Goal: Book appointment/travel/reservation

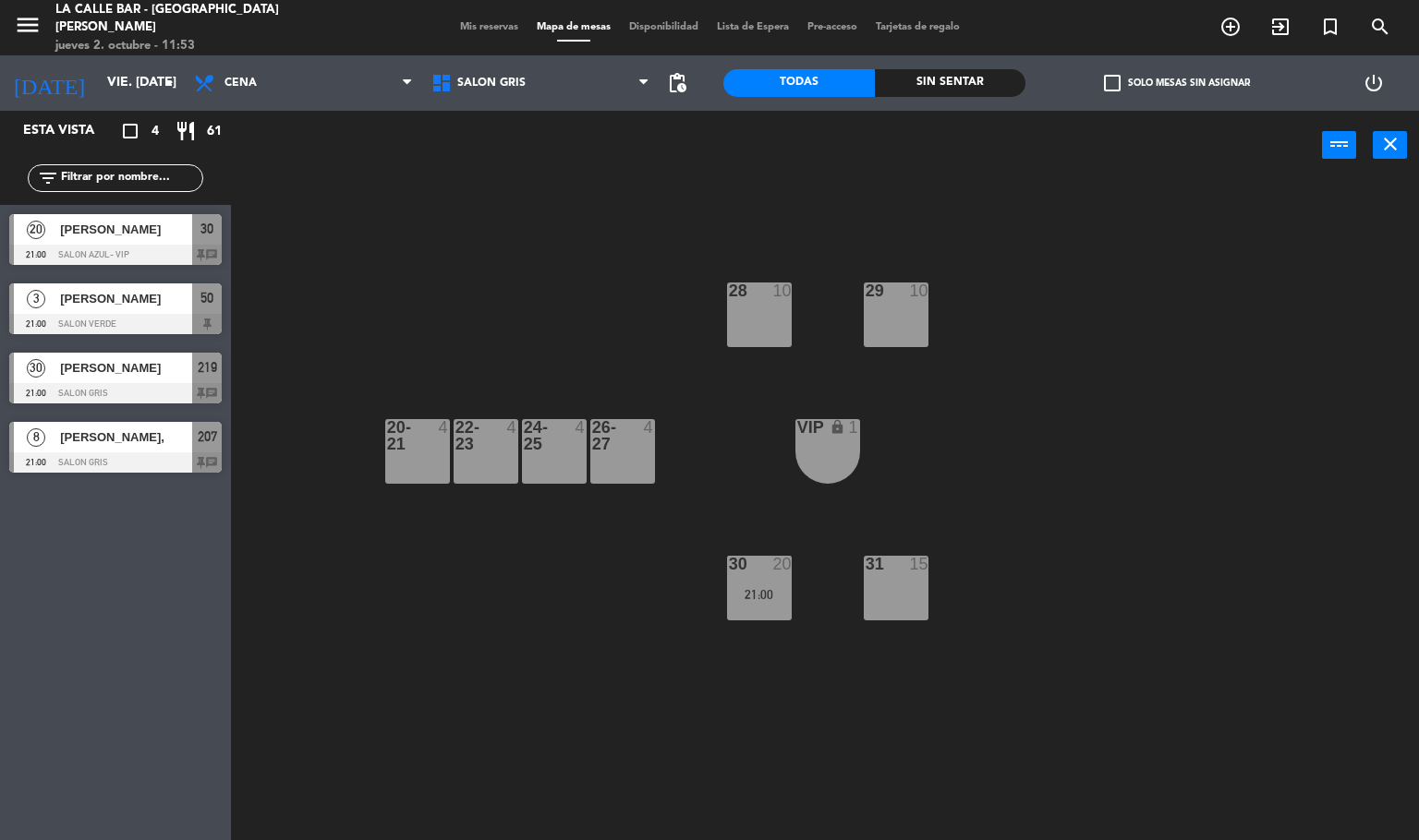
click at [636, 457] on div "26-27 4" at bounding box center [622, 452] width 65 height 65
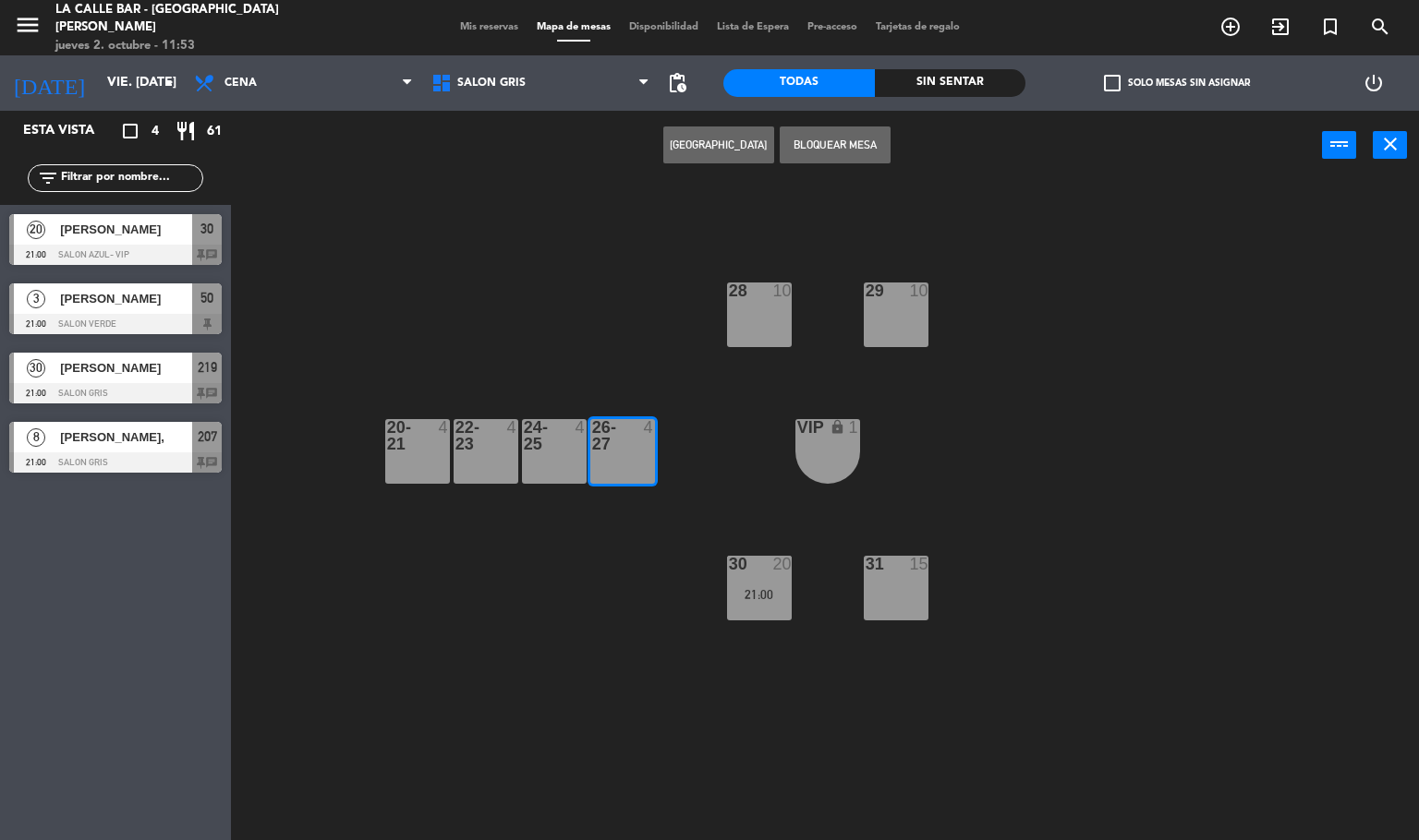
click at [704, 148] on button "[GEOGRAPHIC_DATA]" at bounding box center [718, 145] width 111 height 37
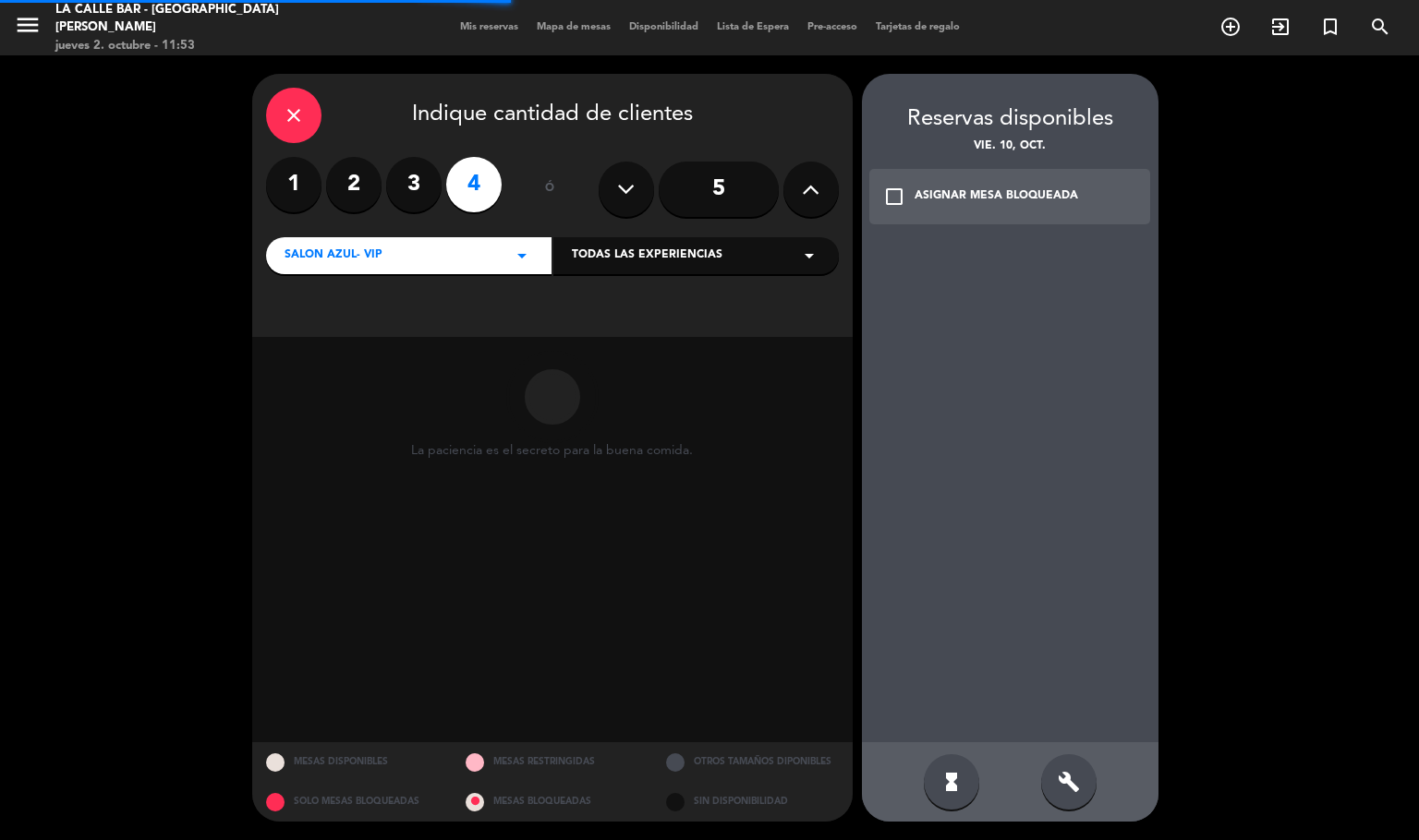
click at [796, 190] on button at bounding box center [811, 189] width 56 height 56
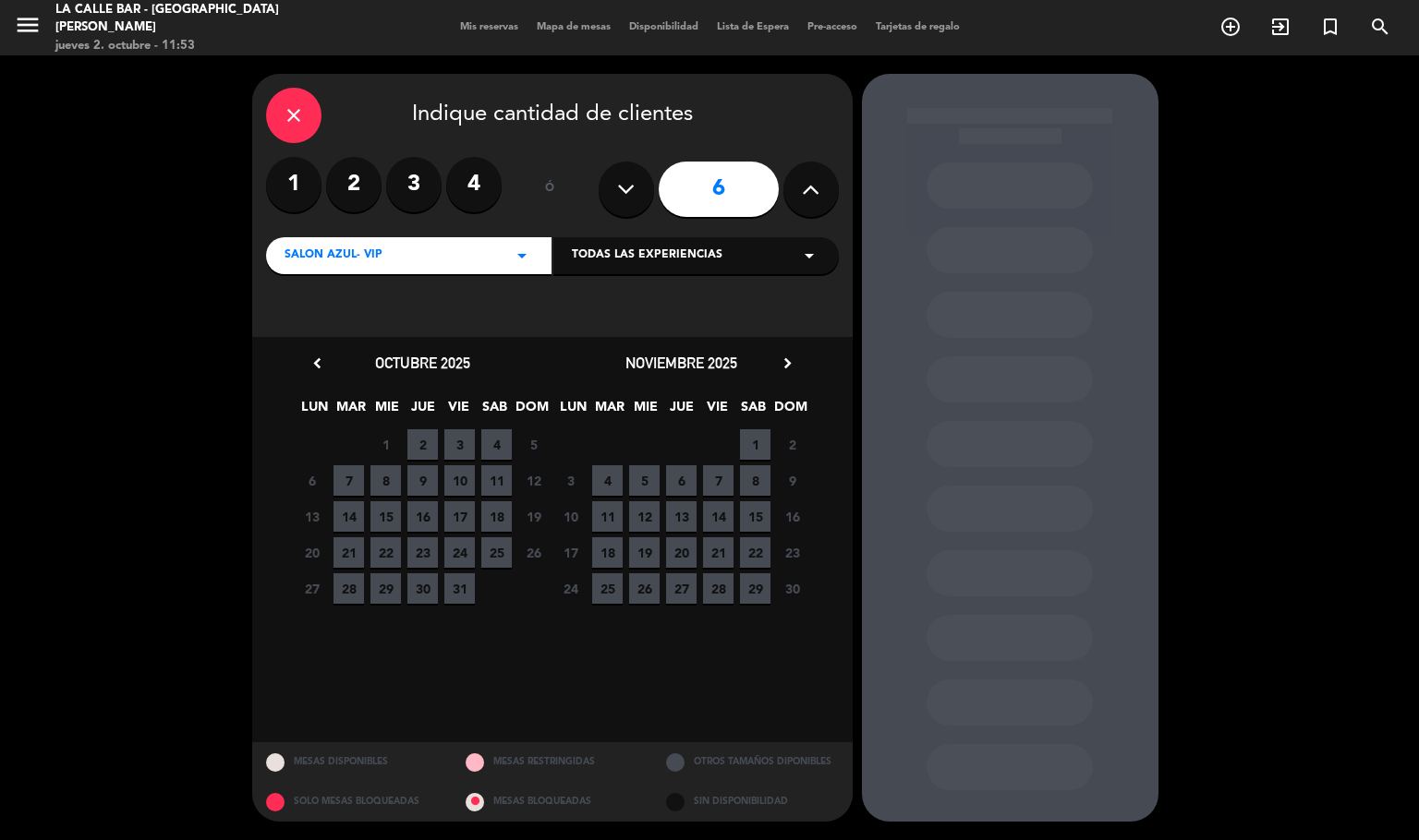
click at [499, 439] on span "4" at bounding box center [496, 444] width 30 height 30
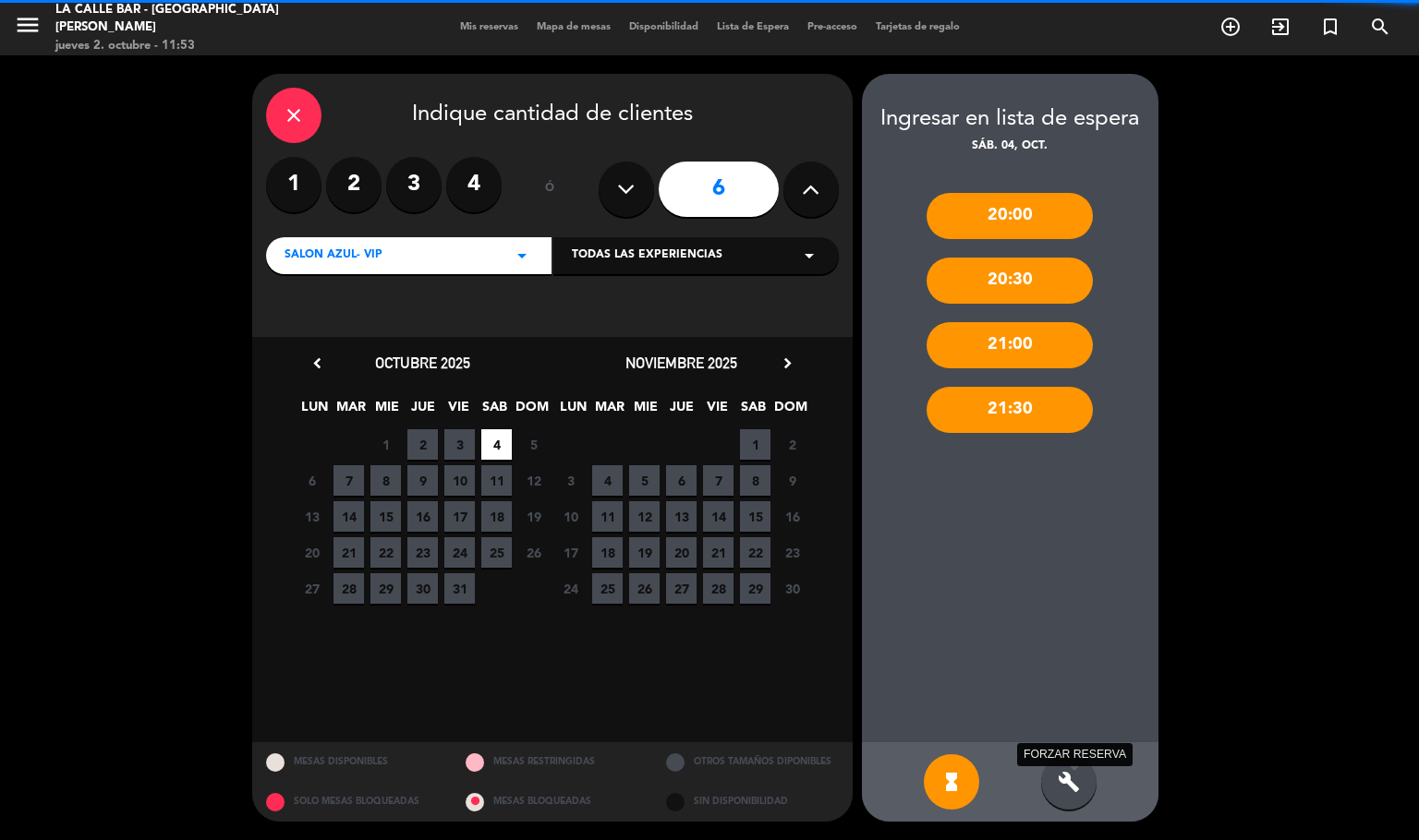
click at [1071, 776] on icon "build" at bounding box center [1068, 782] width 22 height 22
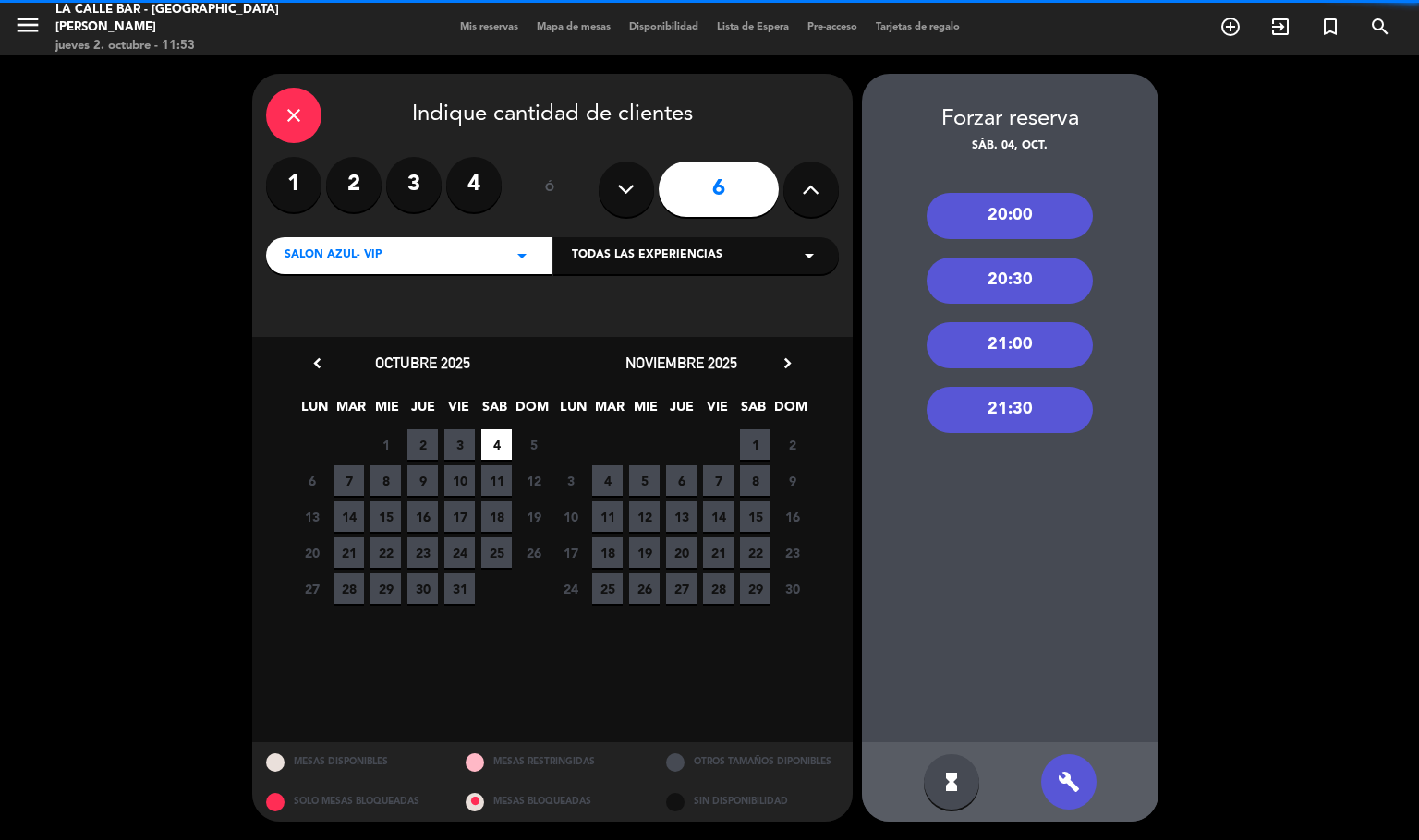
click at [1015, 338] on div "21:00" at bounding box center [1009, 345] width 166 height 46
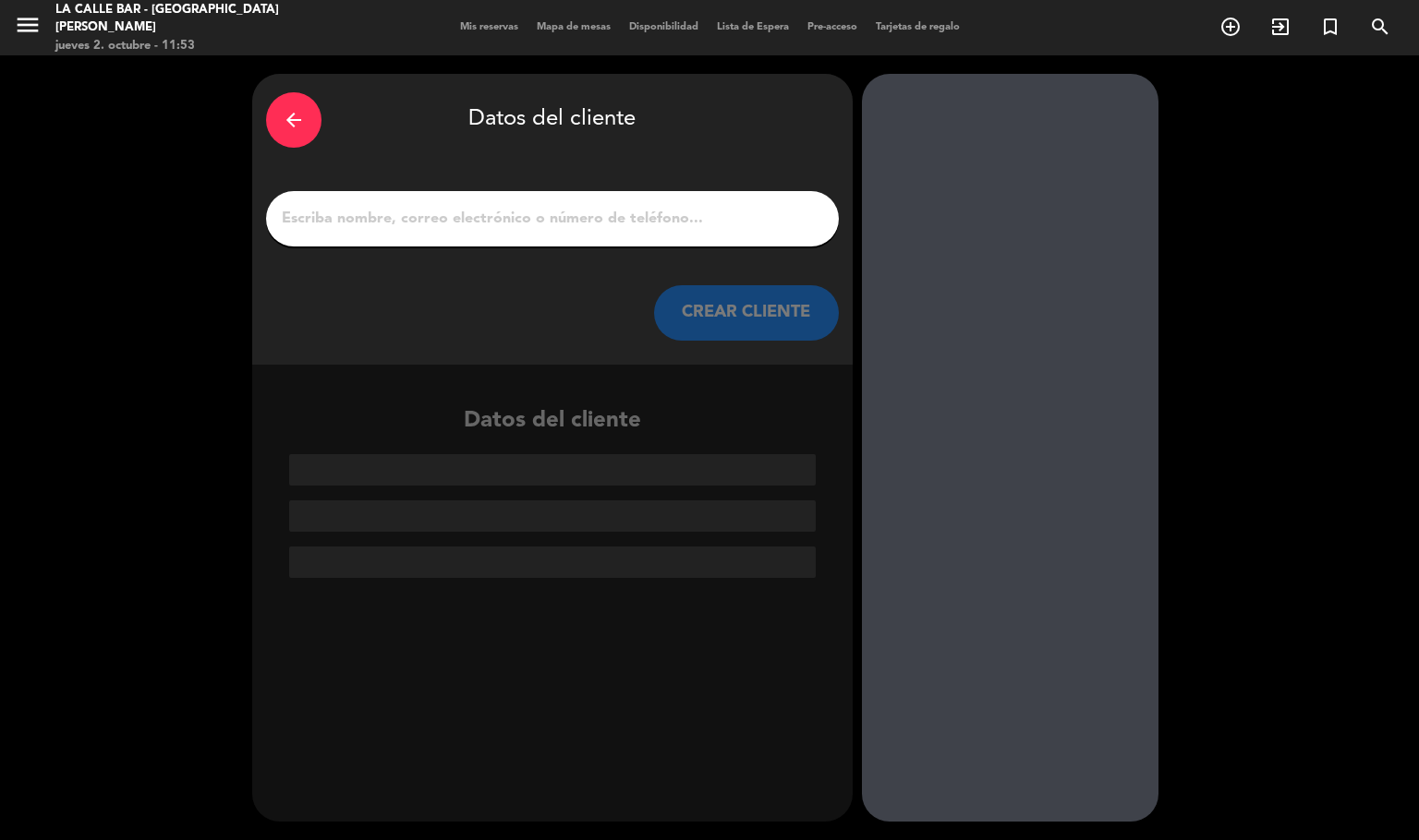
drag, startPoint x: 549, startPoint y: 211, endPoint x: 289, endPoint y: 211, distance: 260.0
click at [289, 211] on input "1" at bounding box center [552, 219] width 545 height 25
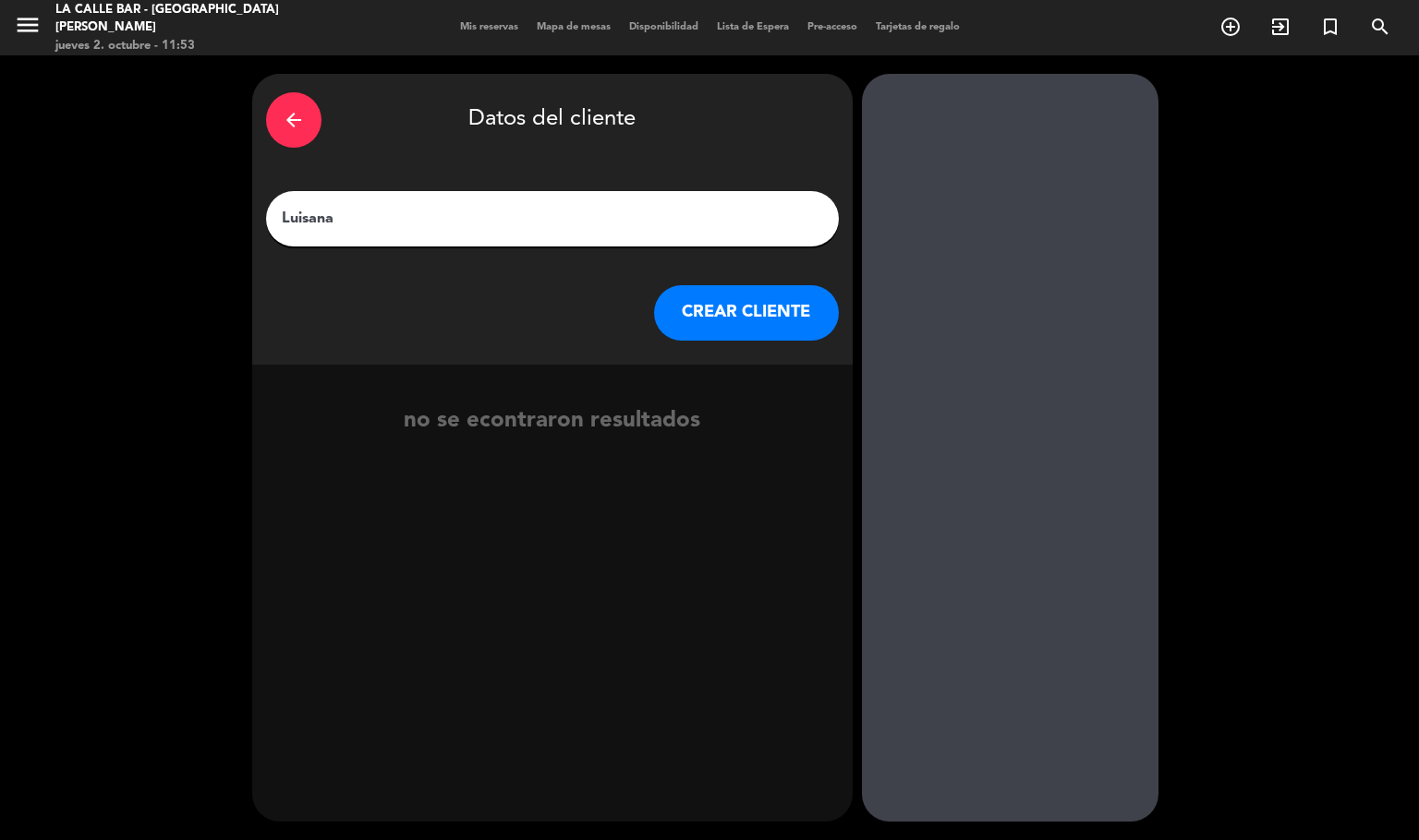
type input "Luisana"
click at [776, 313] on button "CREAR CLIENTE" at bounding box center [746, 313] width 185 height 56
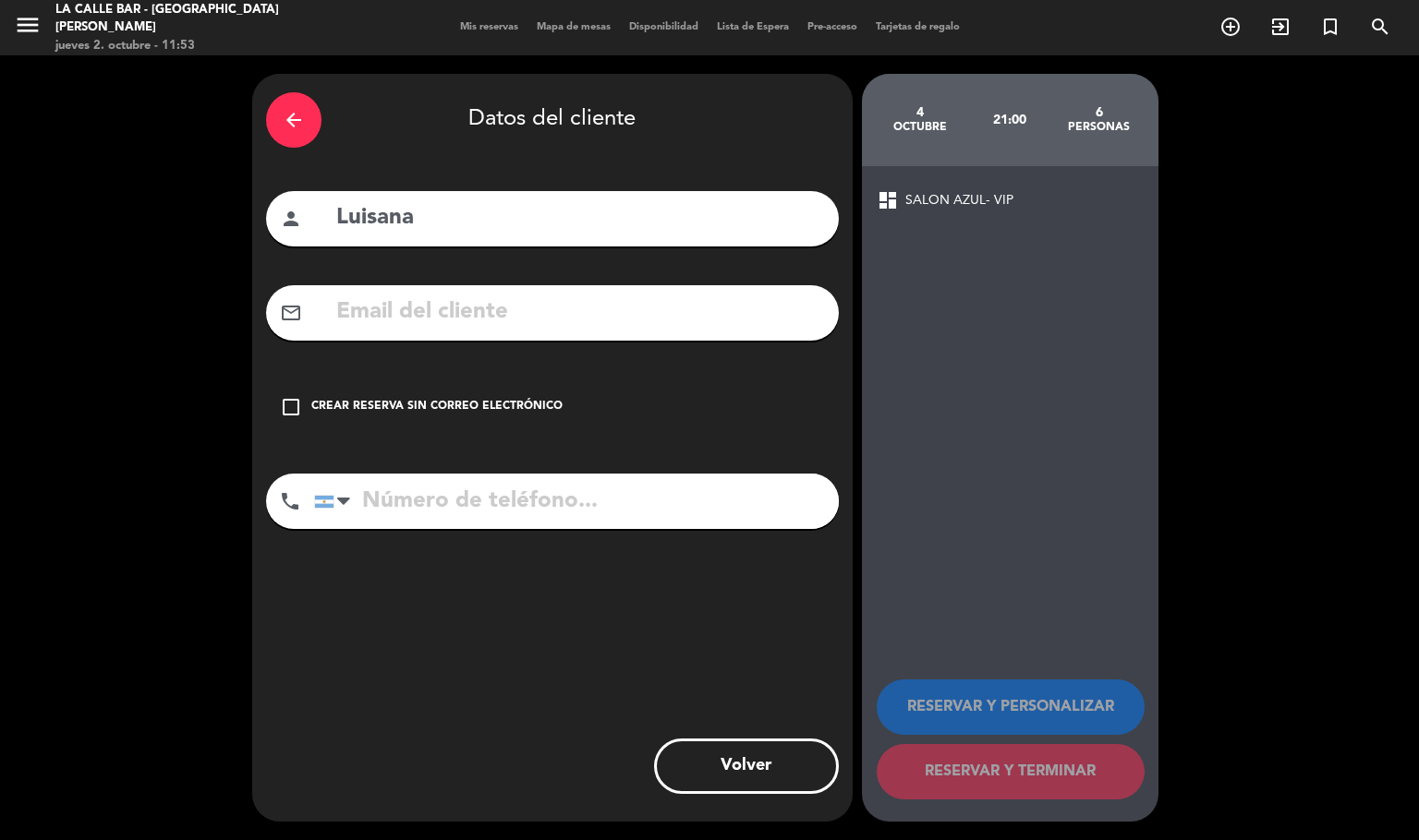
paste input "[PHONE_NUMBER]"
type input "[PHONE_NUMBER]"
click at [490, 386] on div "check_box_outline_blank Crear reserva sin correo electrónico" at bounding box center [553, 407] width 573 height 56
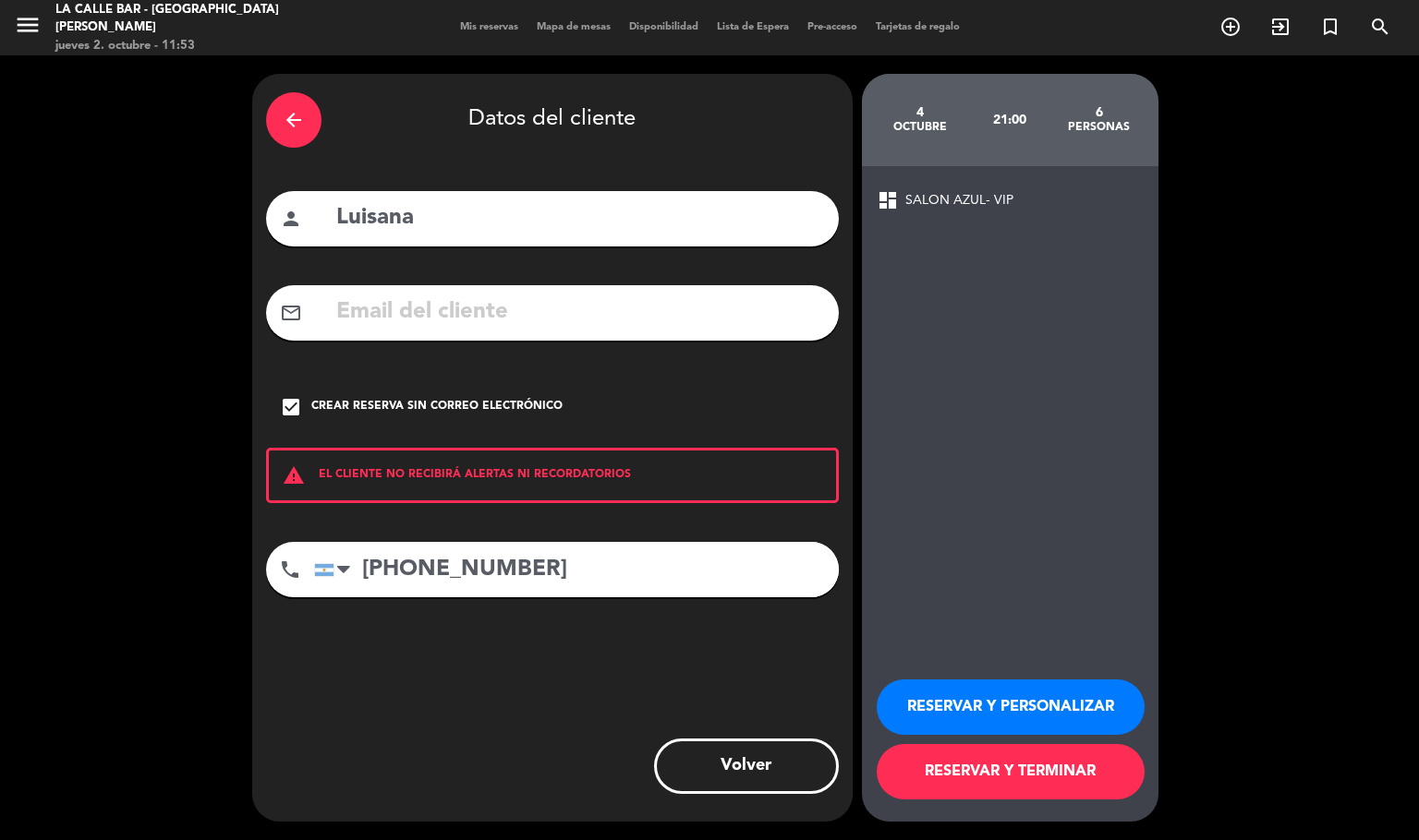
click at [975, 683] on button "RESERVAR Y PERSONALIZAR" at bounding box center [1010, 707] width 268 height 56
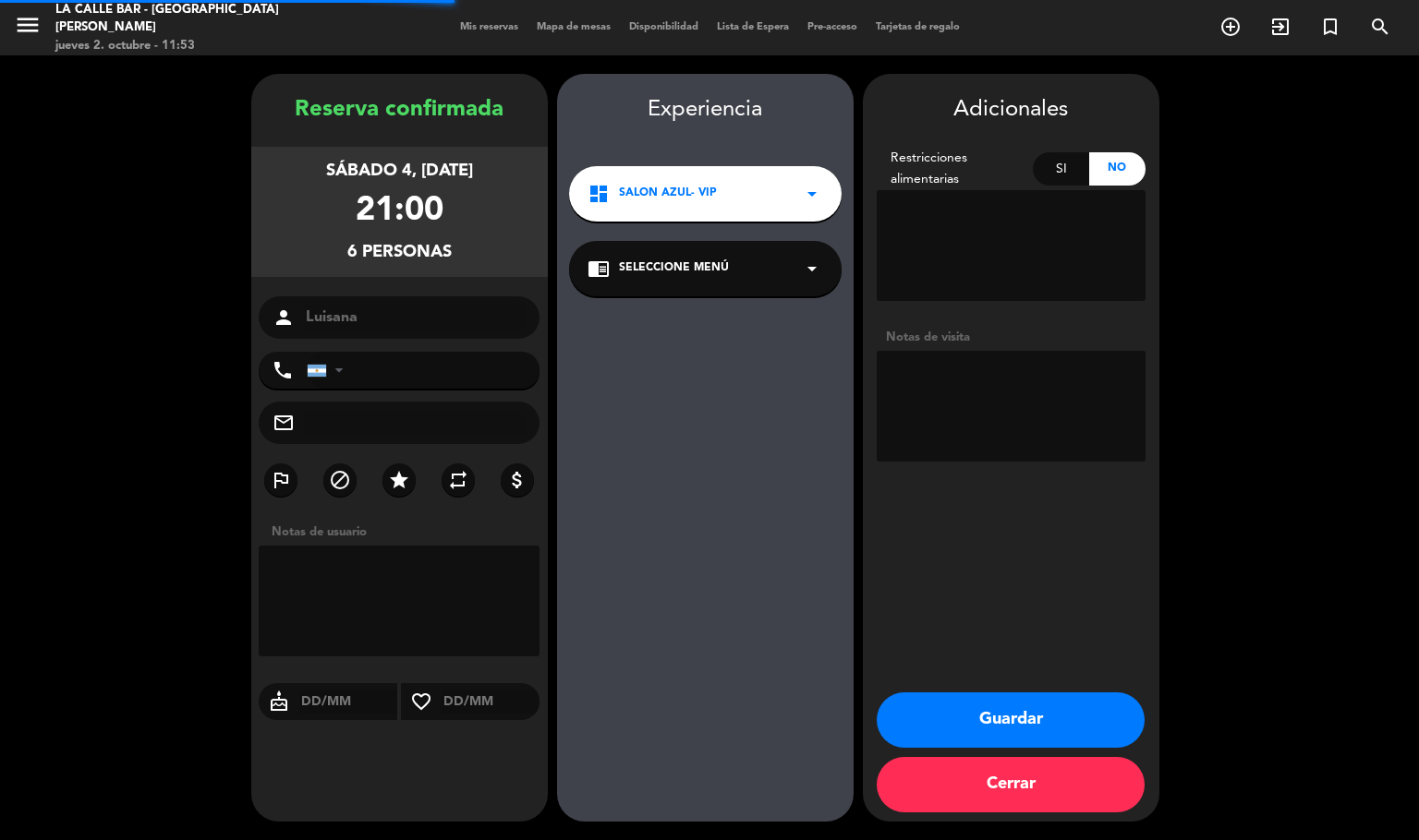
type input "[PHONE_NUMBER]"
click at [996, 432] on textarea at bounding box center [1010, 406] width 269 height 111
click at [925, 376] on textarea at bounding box center [1010, 406] width 269 height 111
type textarea "seña30k"
click at [1028, 715] on button "Guardar" at bounding box center [1010, 720] width 268 height 56
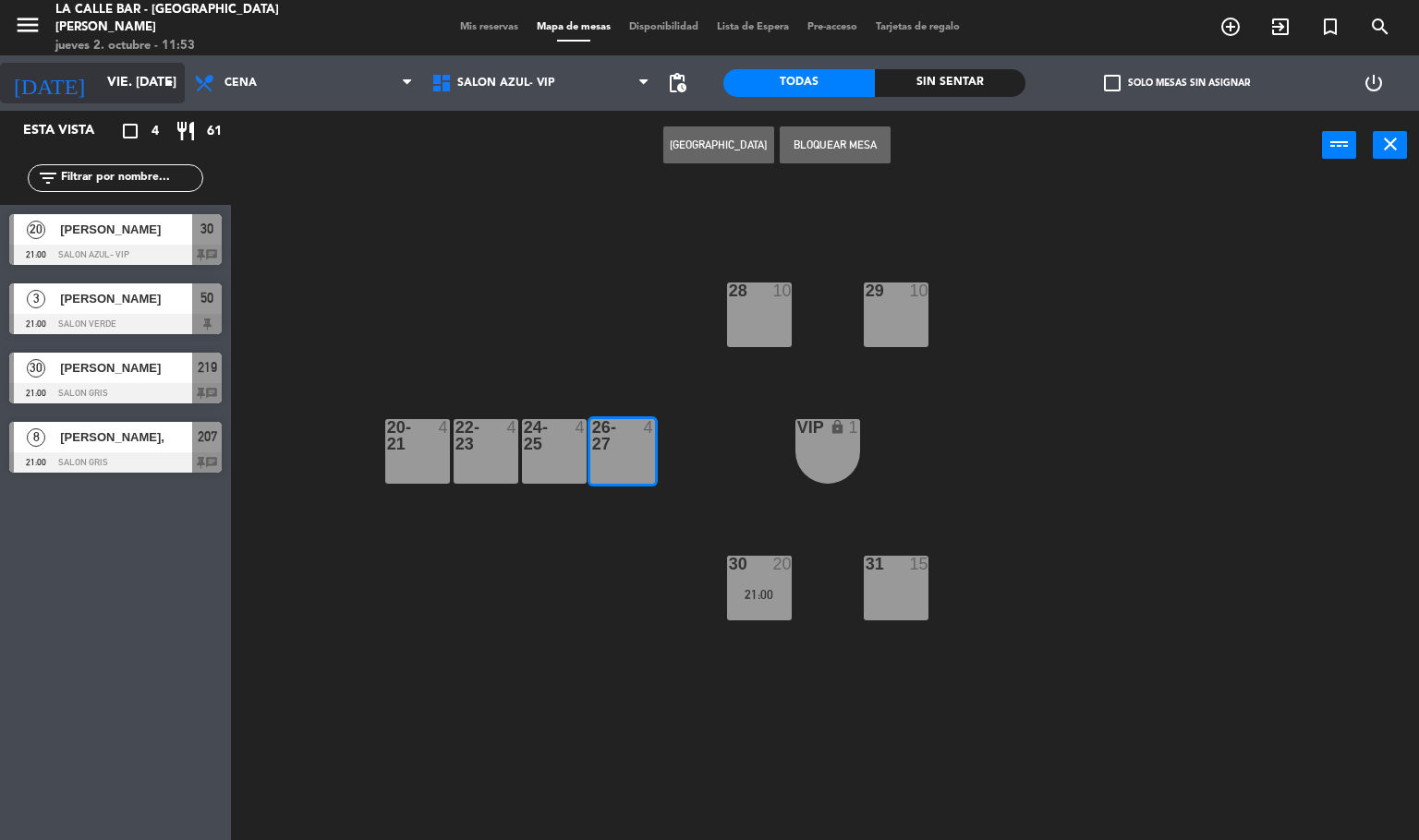
click at [140, 91] on input "vie. [DATE]" at bounding box center [185, 83] width 175 height 33
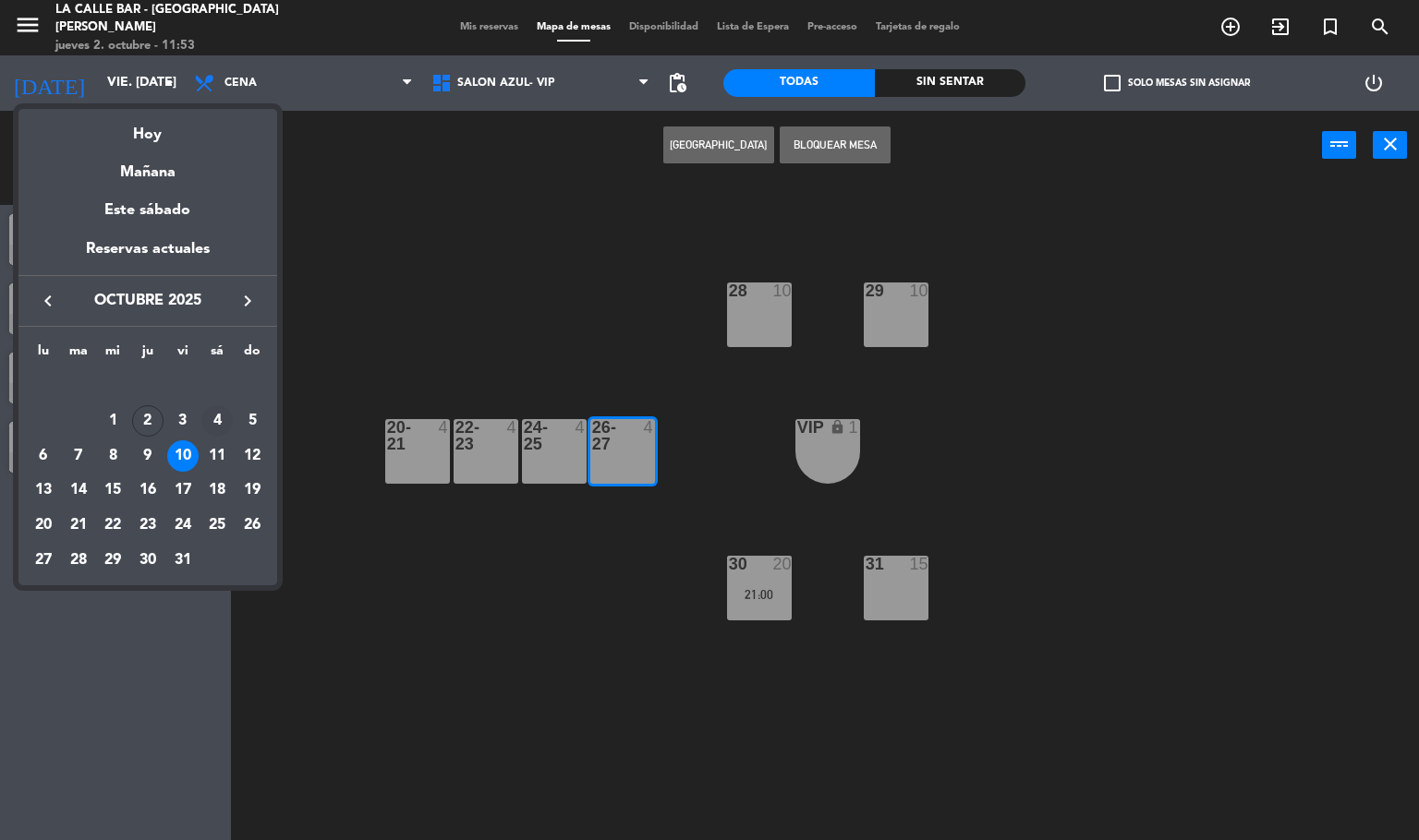
click at [216, 411] on div "4" at bounding box center [217, 421] width 31 height 31
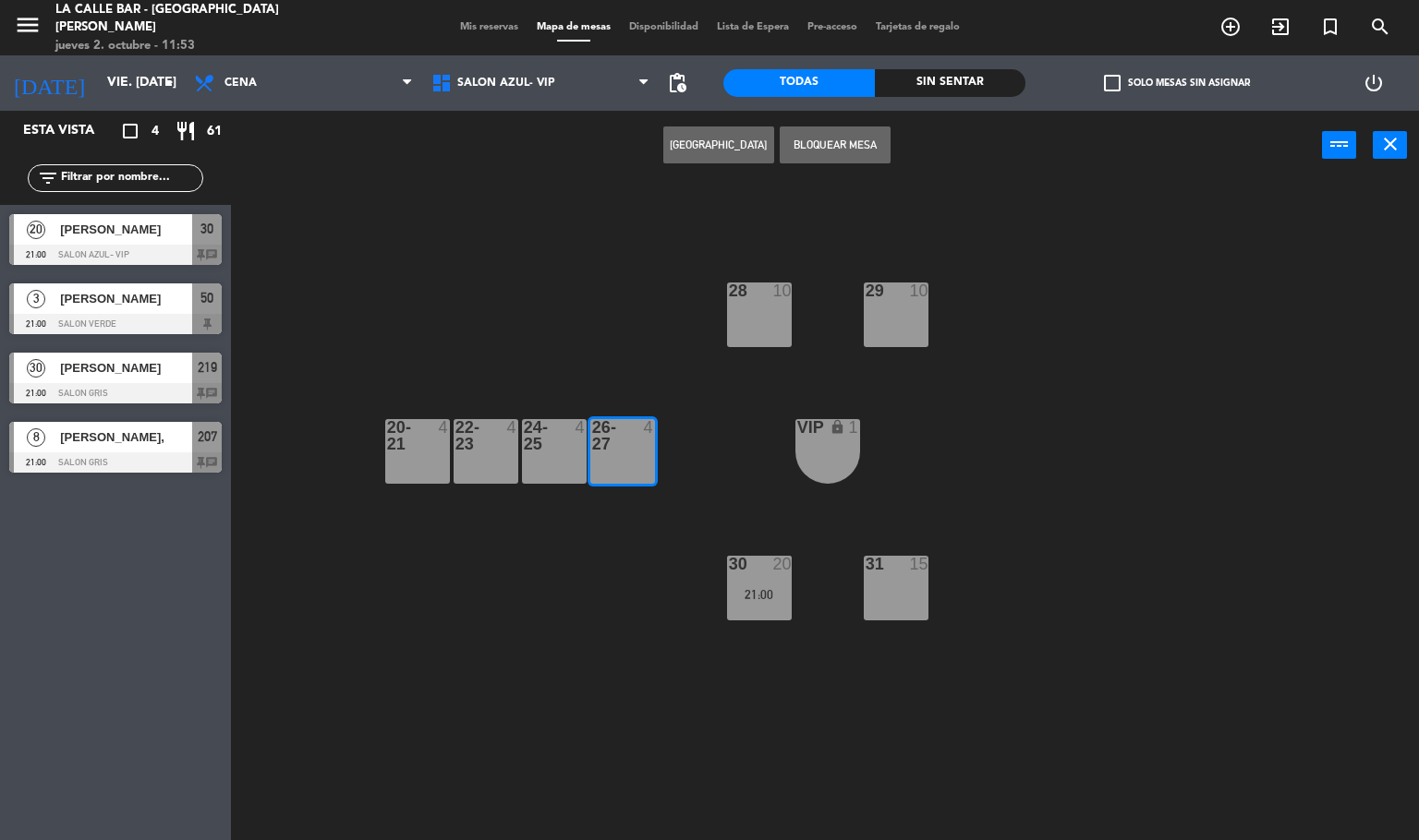
type input "sáb. [DATE]"
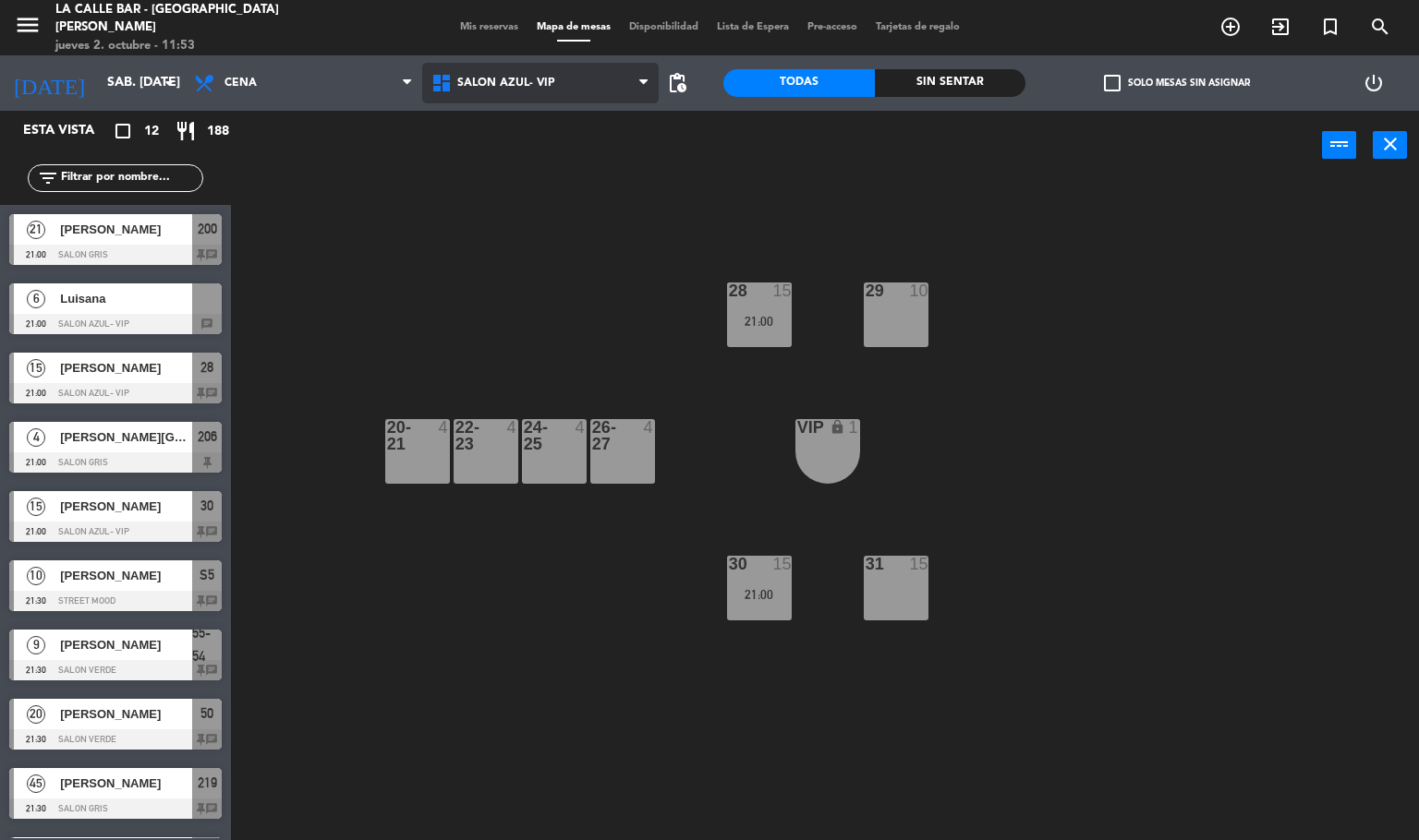
click at [566, 100] on span "SALON AZUL- VIP" at bounding box center [541, 83] width 238 height 41
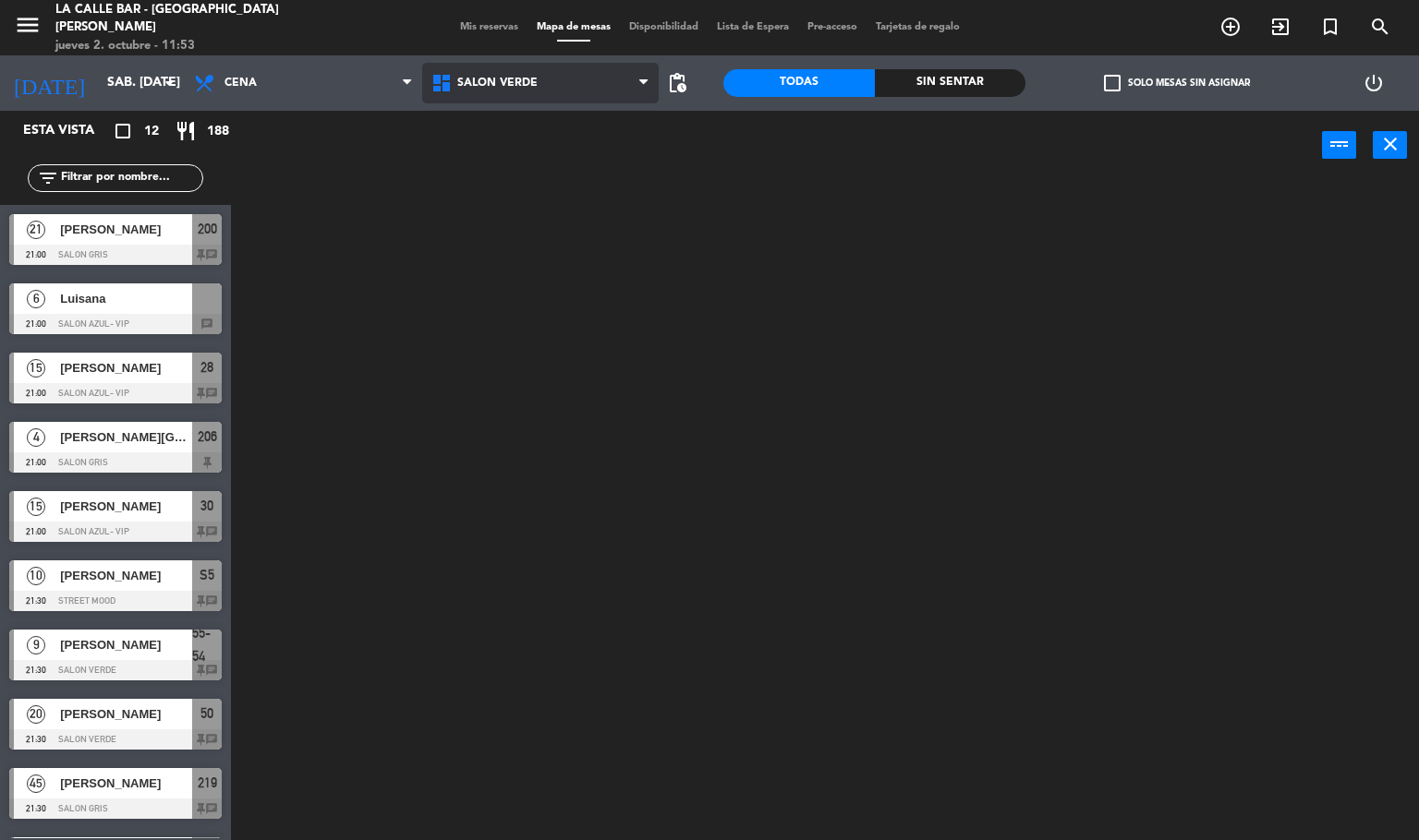
click at [541, 243] on ng-component "menu La Calle [PERSON_NAME] [PERSON_NAME] jueves 2. octubre - 11:53 Mis reserva…" at bounding box center [709, 420] width 1419 height 841
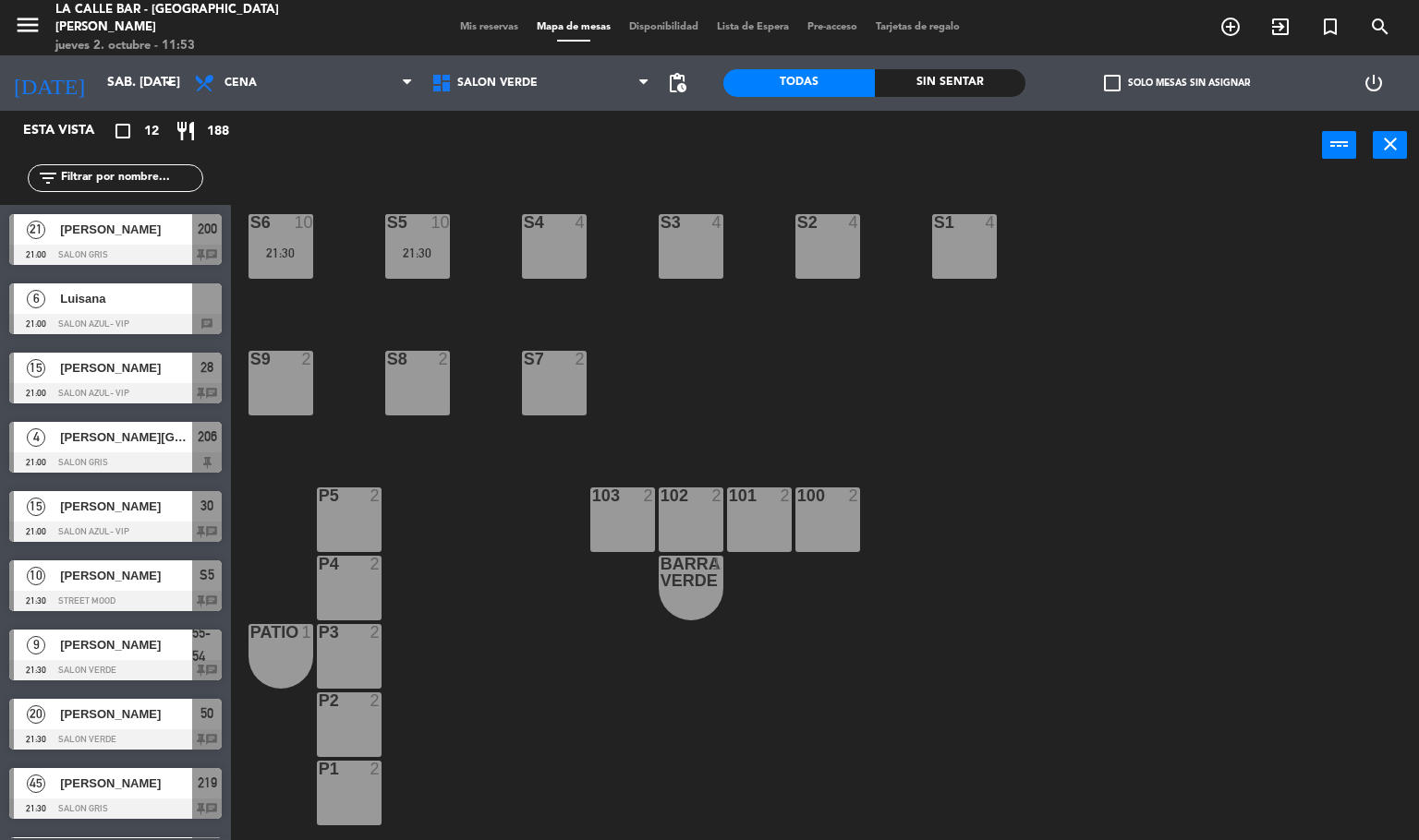
click at [116, 311] on div "Luisana" at bounding box center [124, 298] width 134 height 30
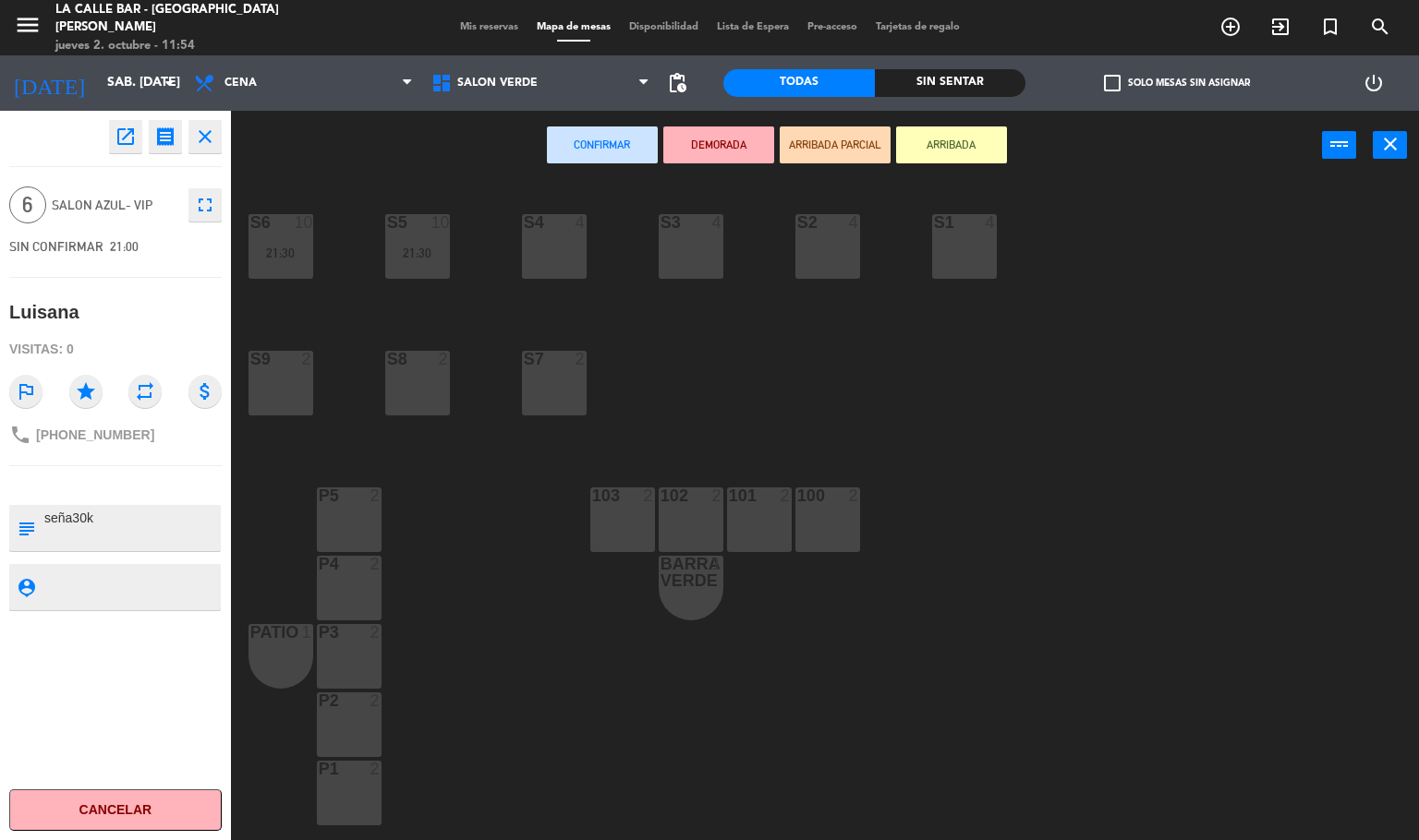
click at [500, 293] on div "S6 10 21:30 S5 10 21:30 S2 4 S3 4 S4 4 S1 4 S9 2 S8 2 S7 2 P5 2 103 2 102 2 101…" at bounding box center [831, 510] width 1174 height 660
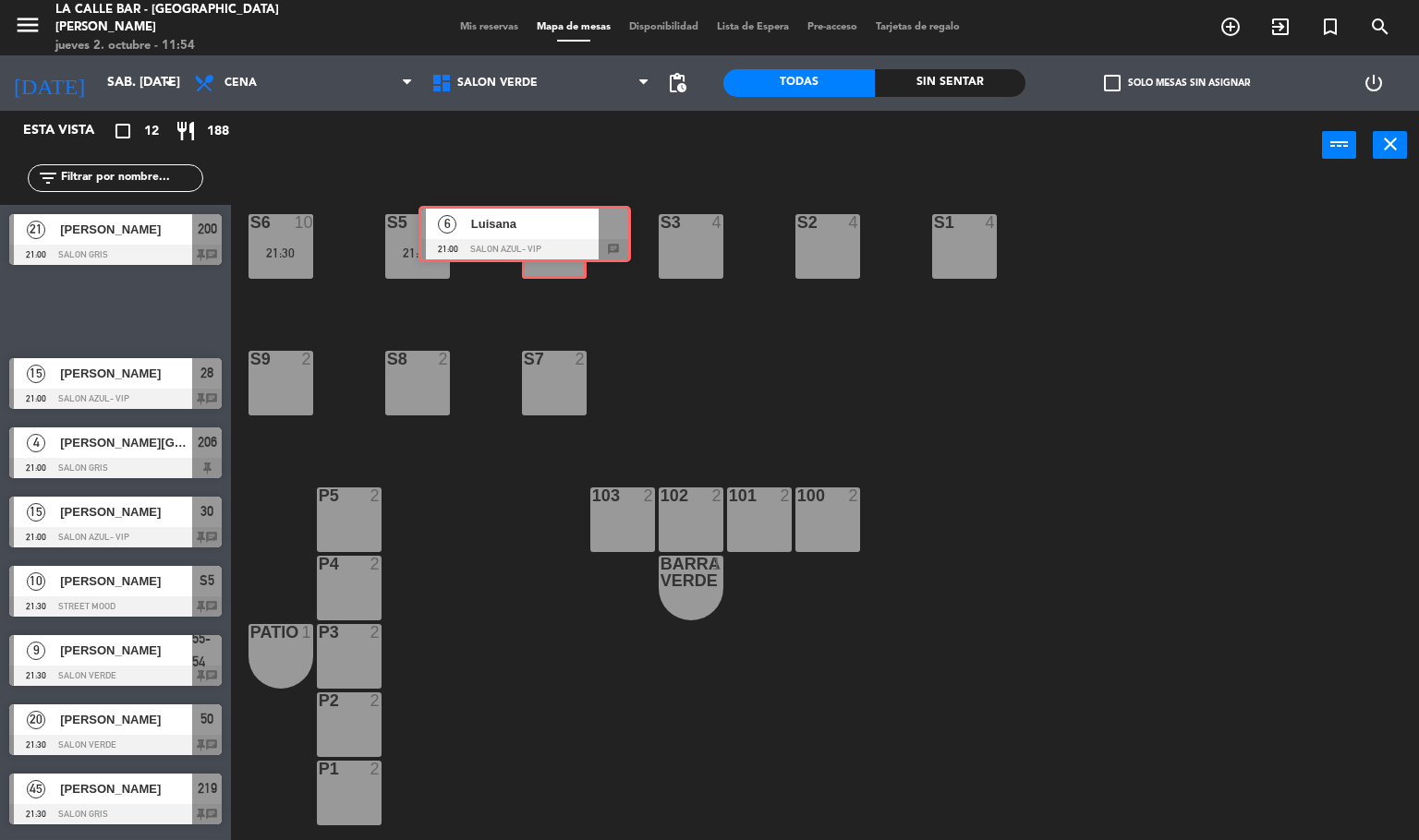
drag, startPoint x: 156, startPoint y: 305, endPoint x: 566, endPoint y: 227, distance: 417.4
click at [566, 227] on div "Esta vista crop_square 12 restaurant 188 filter_list 21 [PERSON_NAME] 21:00 SAL…" at bounding box center [709, 475] width 1419 height 730
